Goal: Navigation & Orientation: Find specific page/section

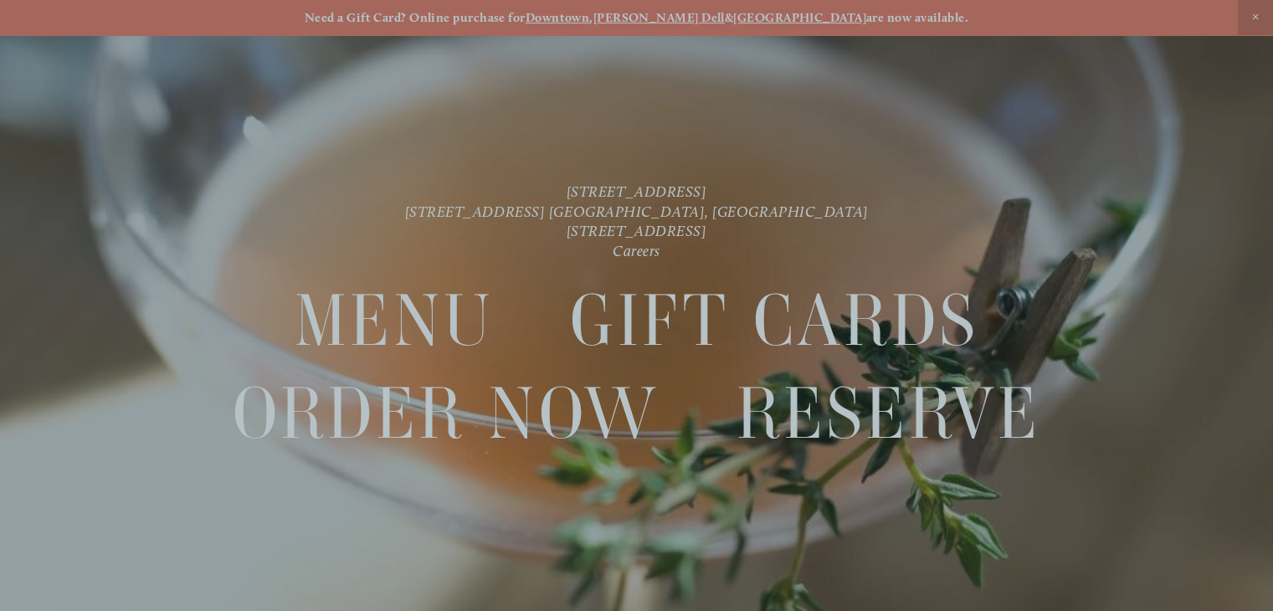
scroll to position [35, 0]
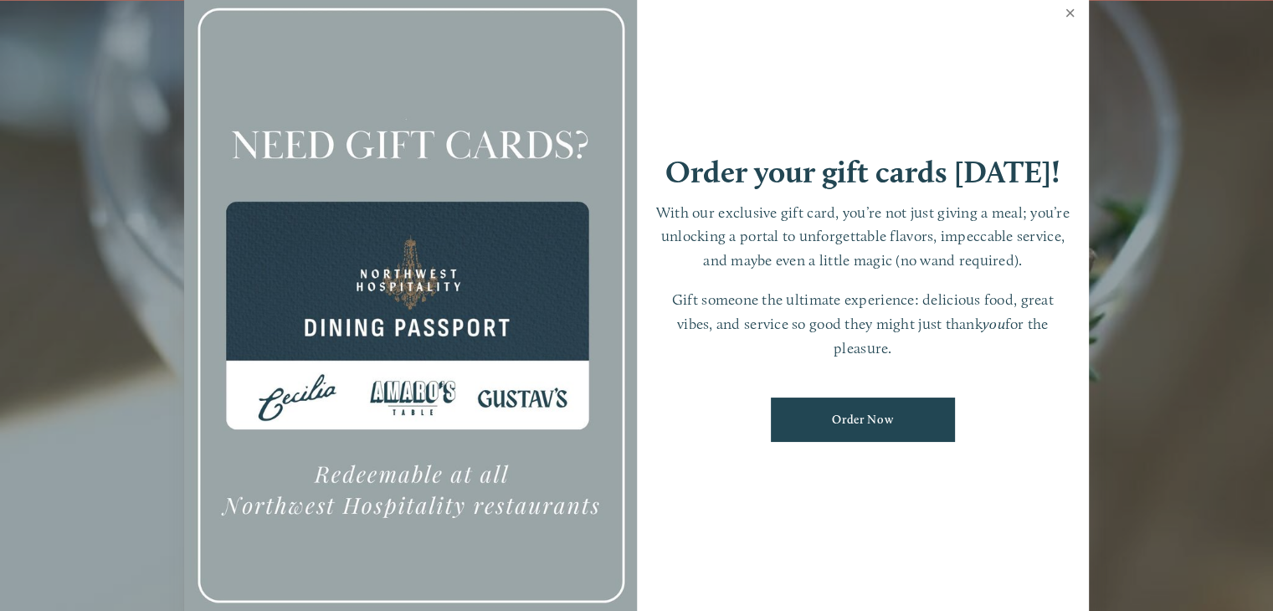
click at [1071, 11] on link "Close" at bounding box center [1070, 15] width 33 height 47
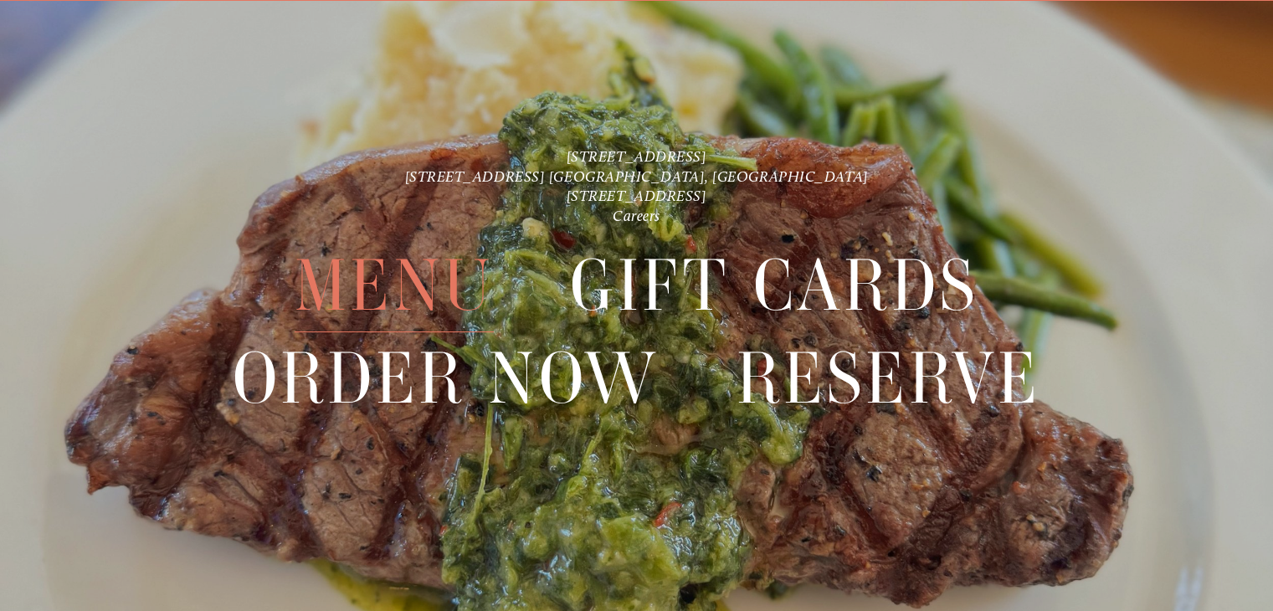
click at [440, 291] on span "Menu" at bounding box center [394, 285] width 199 height 93
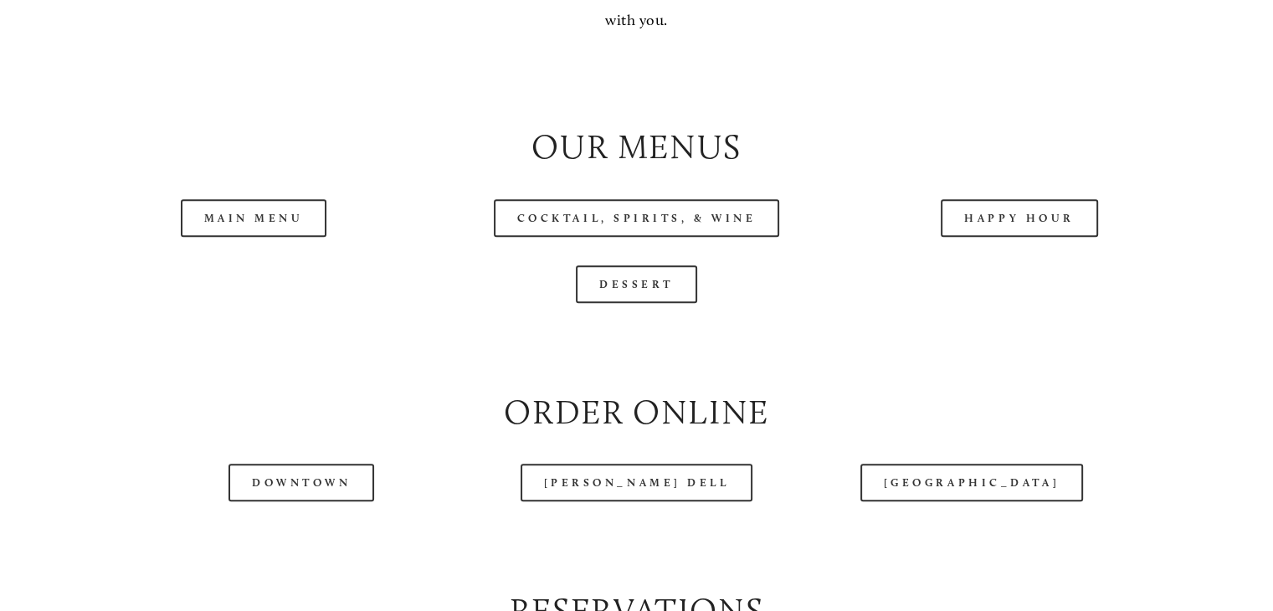
scroll to position [1658, 0]
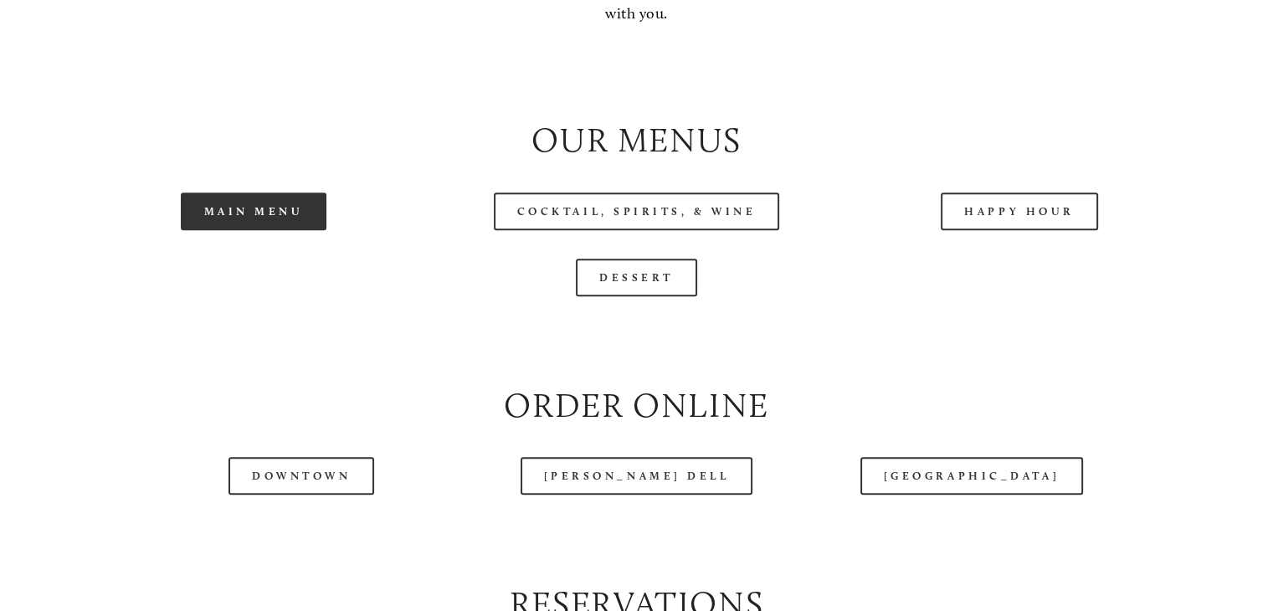
click at [289, 230] on link "Main Menu" at bounding box center [254, 212] width 147 height 38
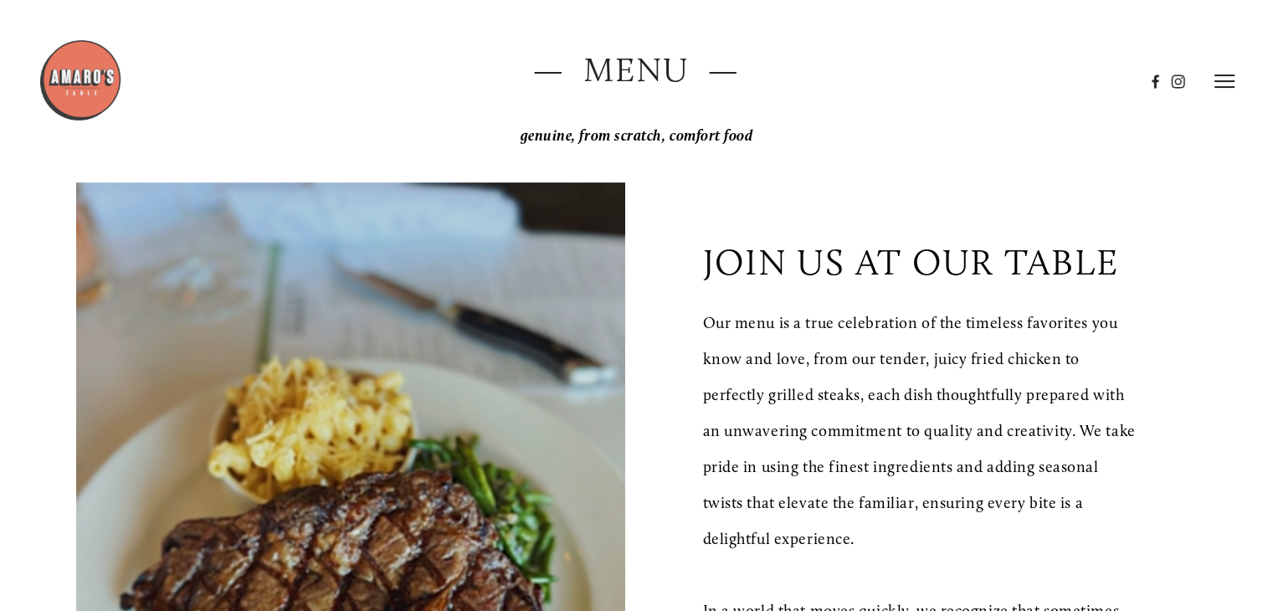
scroll to position [64, 0]
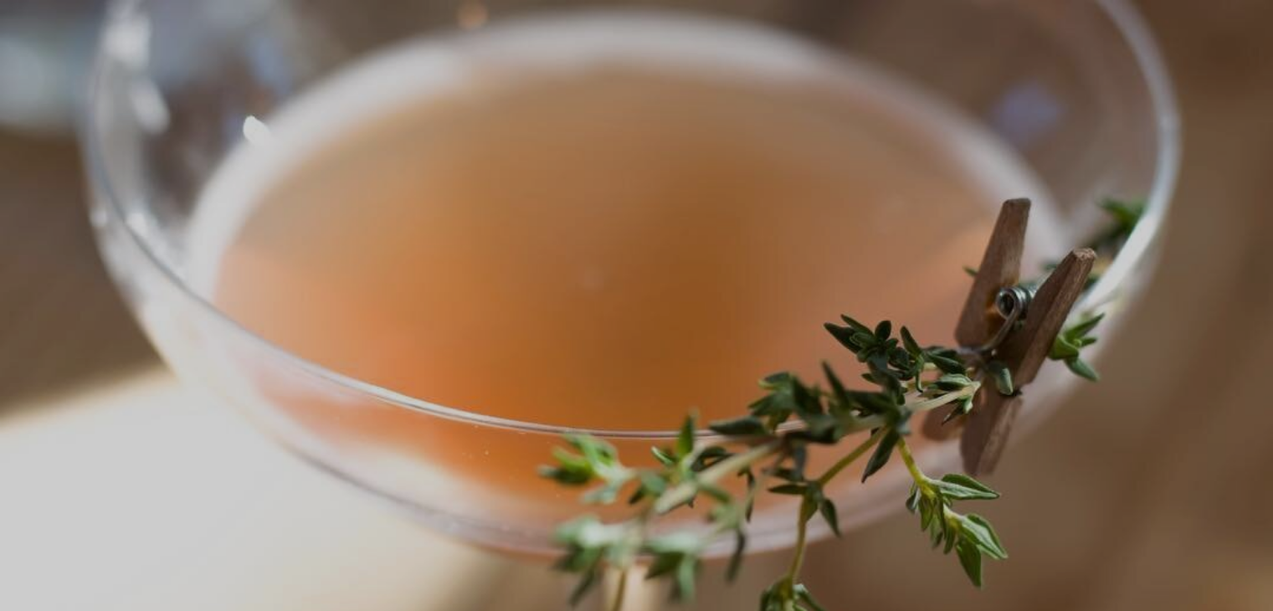
scroll to position [35, 0]
